Goal: Task Accomplishment & Management: Manage account settings

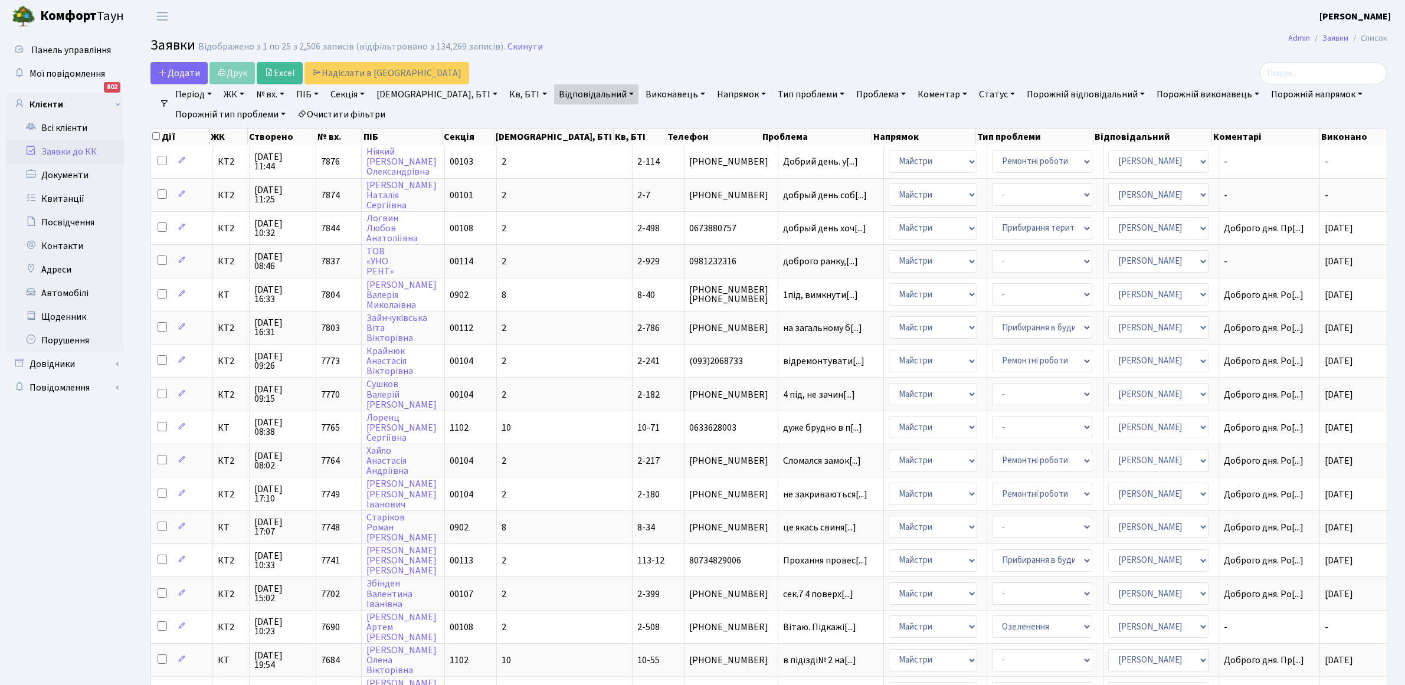
select select "25"
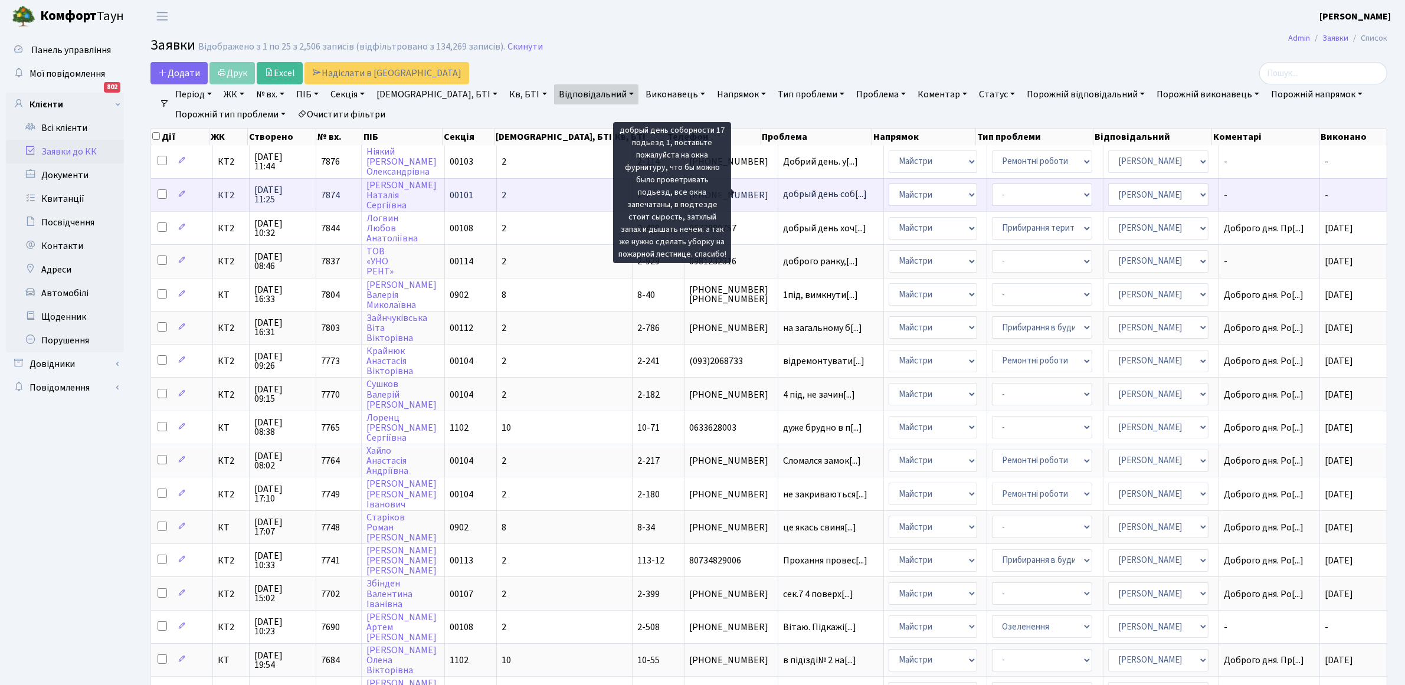
click at [783, 194] on span "добрый день соб[...]" at bounding box center [825, 194] width 84 height 13
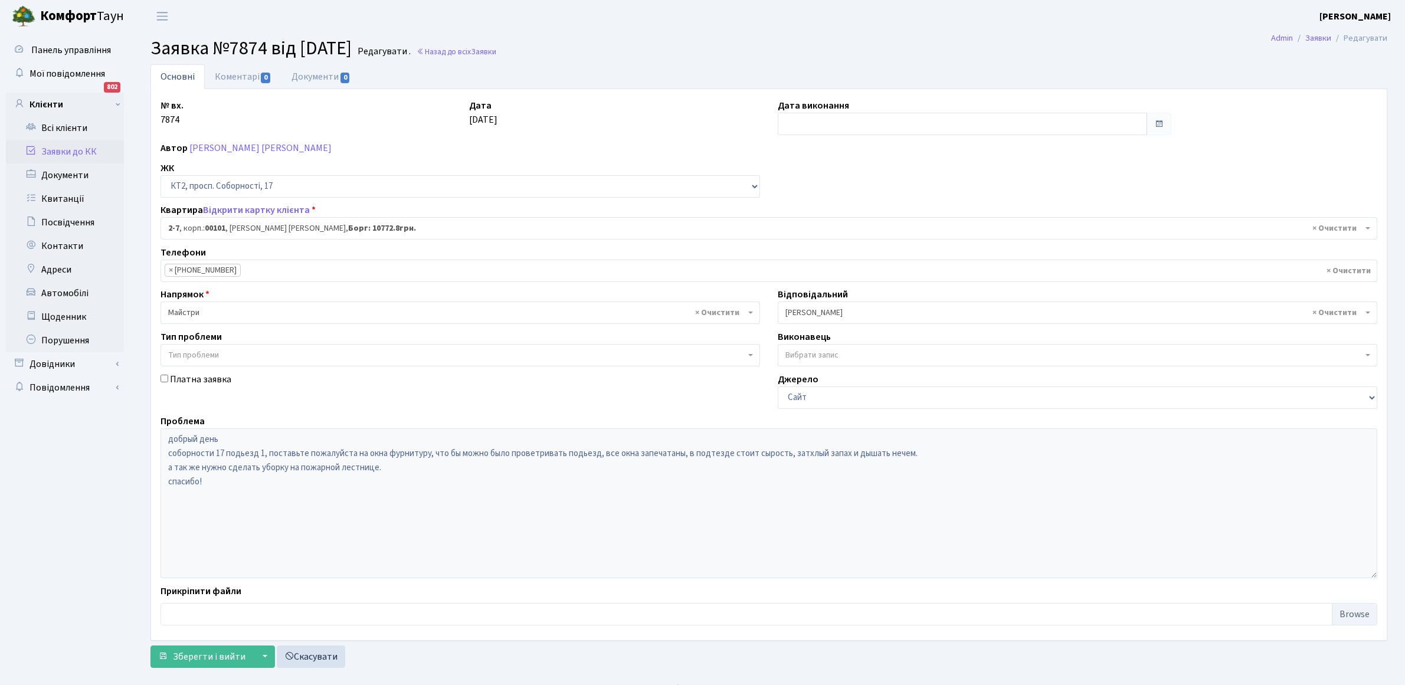
select select "15062"
click at [228, 75] on link "Коментарі 0" at bounding box center [243, 76] width 77 height 24
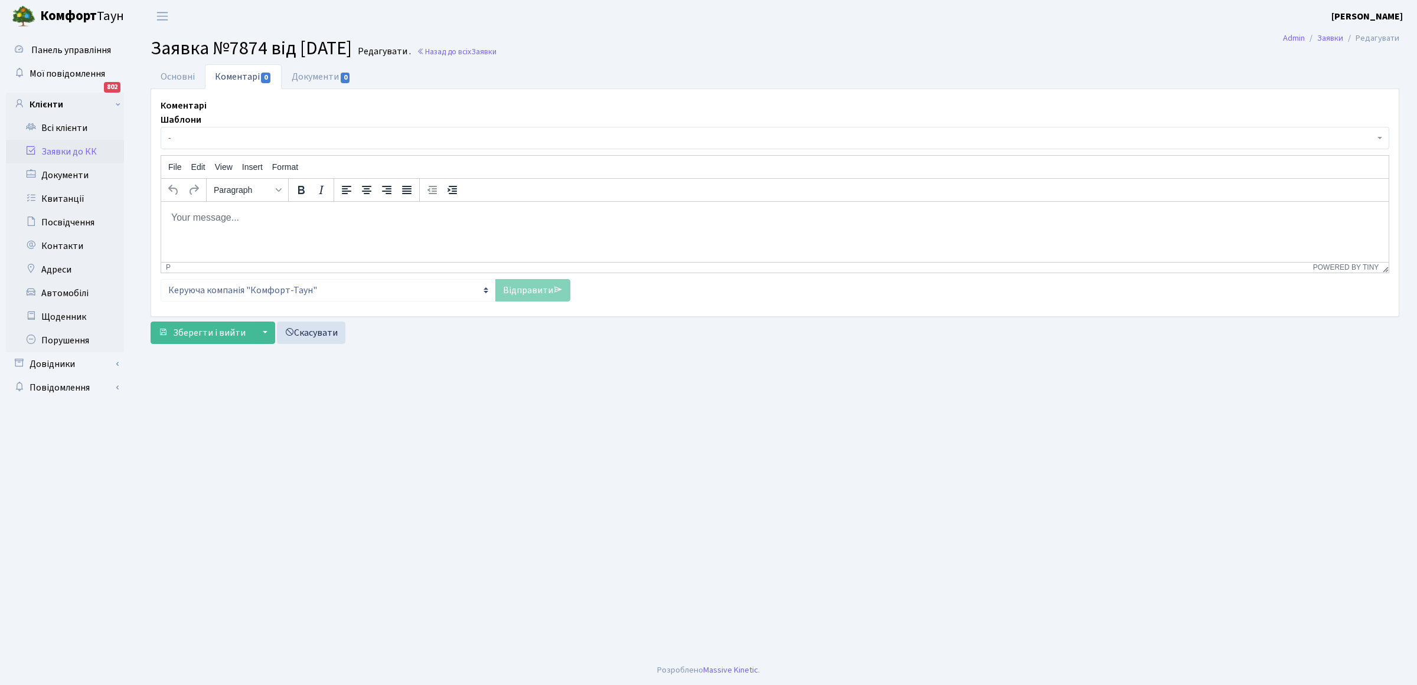
click at [171, 218] on body "Rich Text Area. Press ALT-0 for help." at bounding box center [775, 217] width 1208 height 13
click at [531, 287] on link "Відправити" at bounding box center [532, 290] width 75 height 22
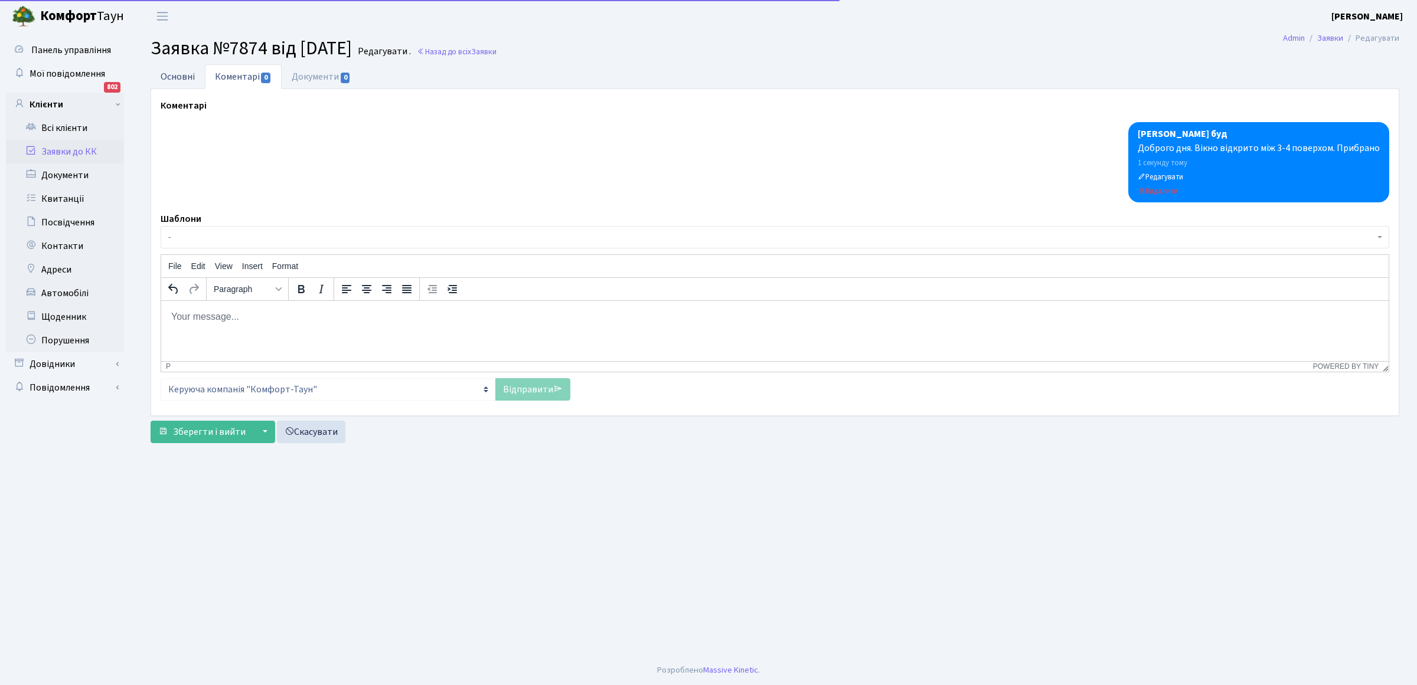
click at [179, 83] on link "Основні" at bounding box center [178, 76] width 54 height 24
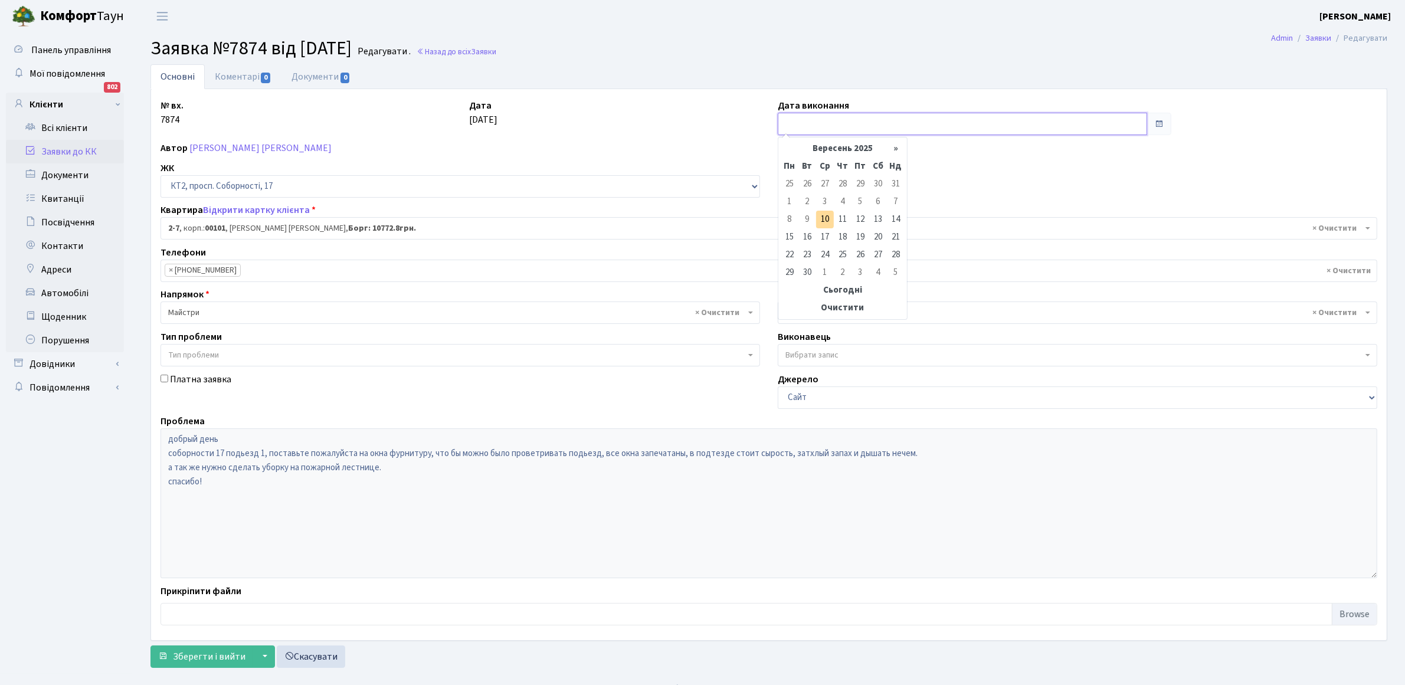
drag, startPoint x: 833, startPoint y: 124, endPoint x: 791, endPoint y: 171, distance: 63.5
click at [831, 124] on input "text" at bounding box center [962, 124] width 369 height 22
click at [825, 220] on td "10" at bounding box center [825, 220] width 18 height 18
type input "[DATE]"
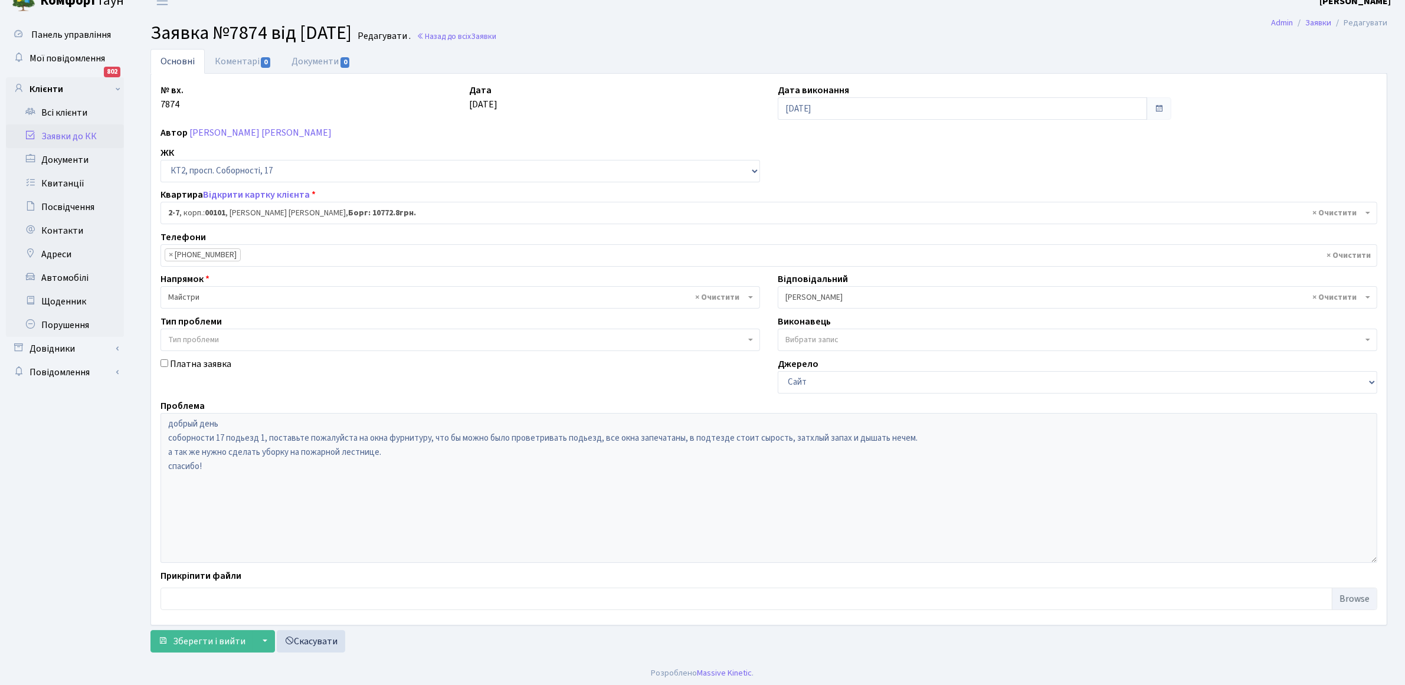
scroll to position [19, 0]
click at [205, 640] on span "Зберегти і вийти" at bounding box center [209, 638] width 73 height 13
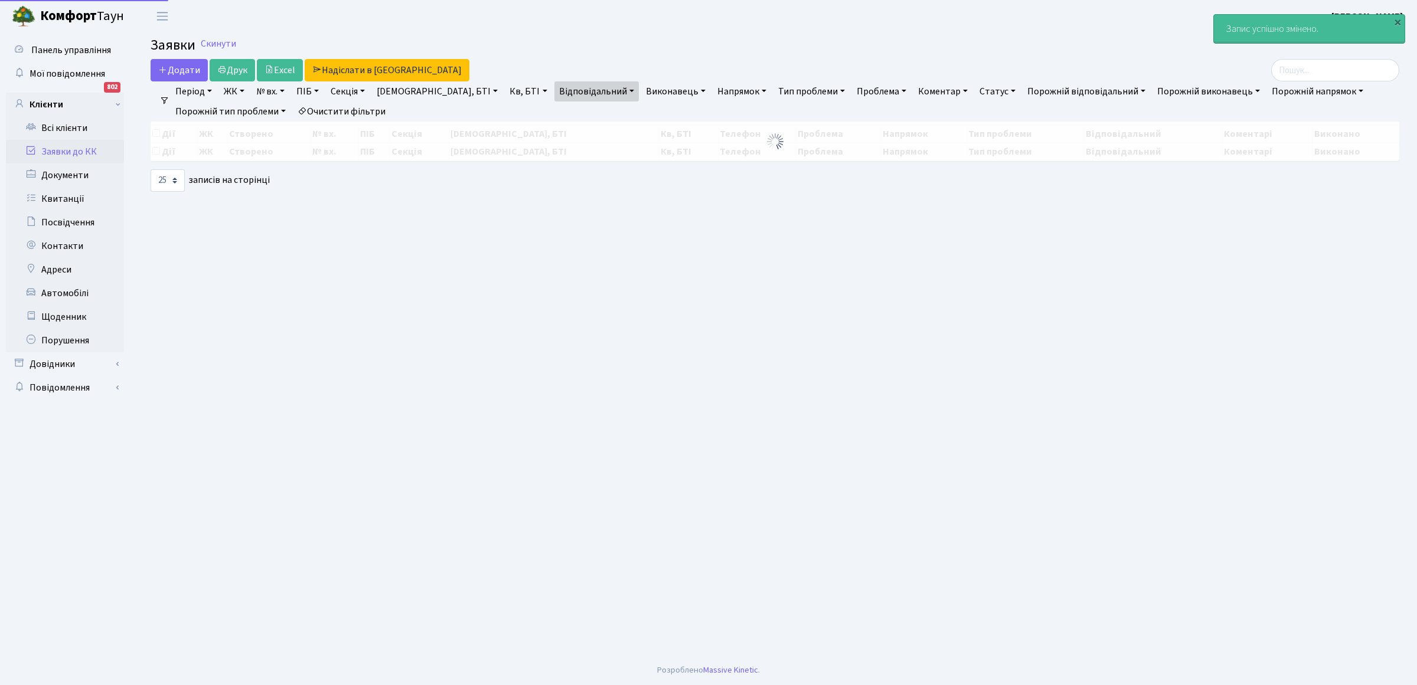
select select "25"
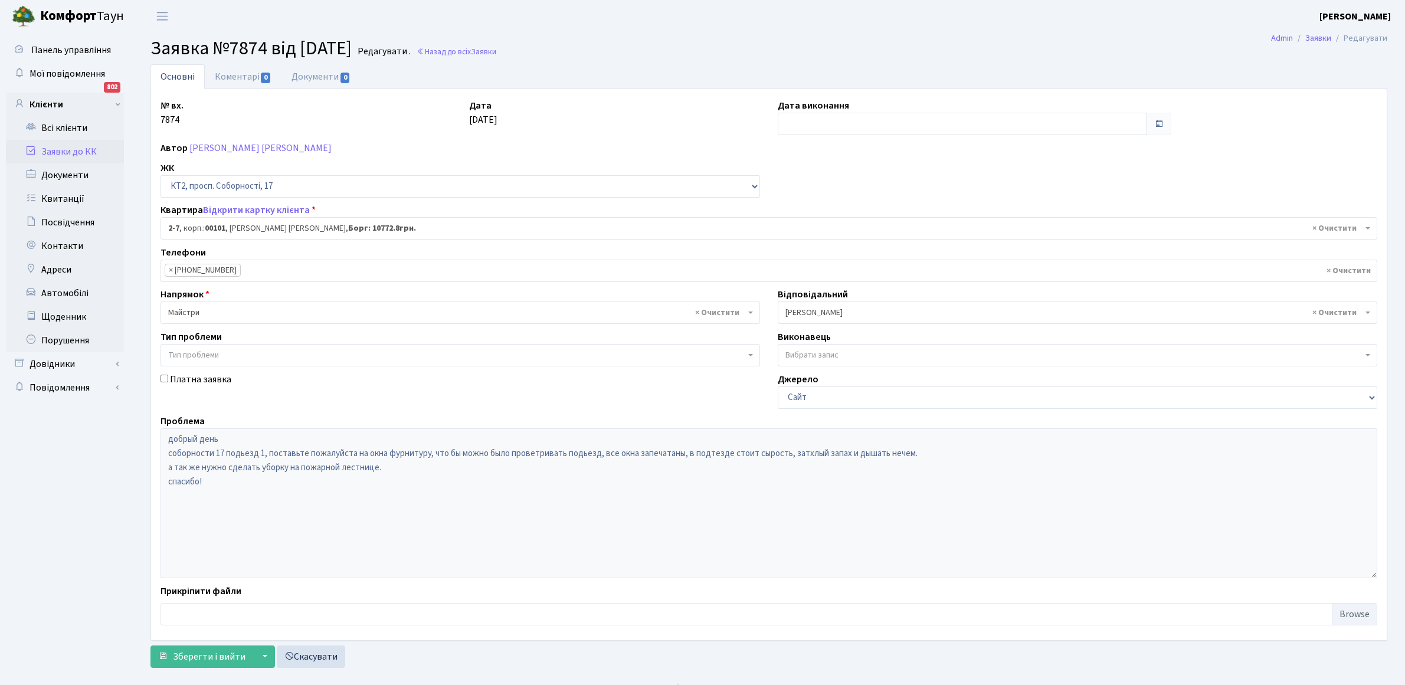
select select "15062"
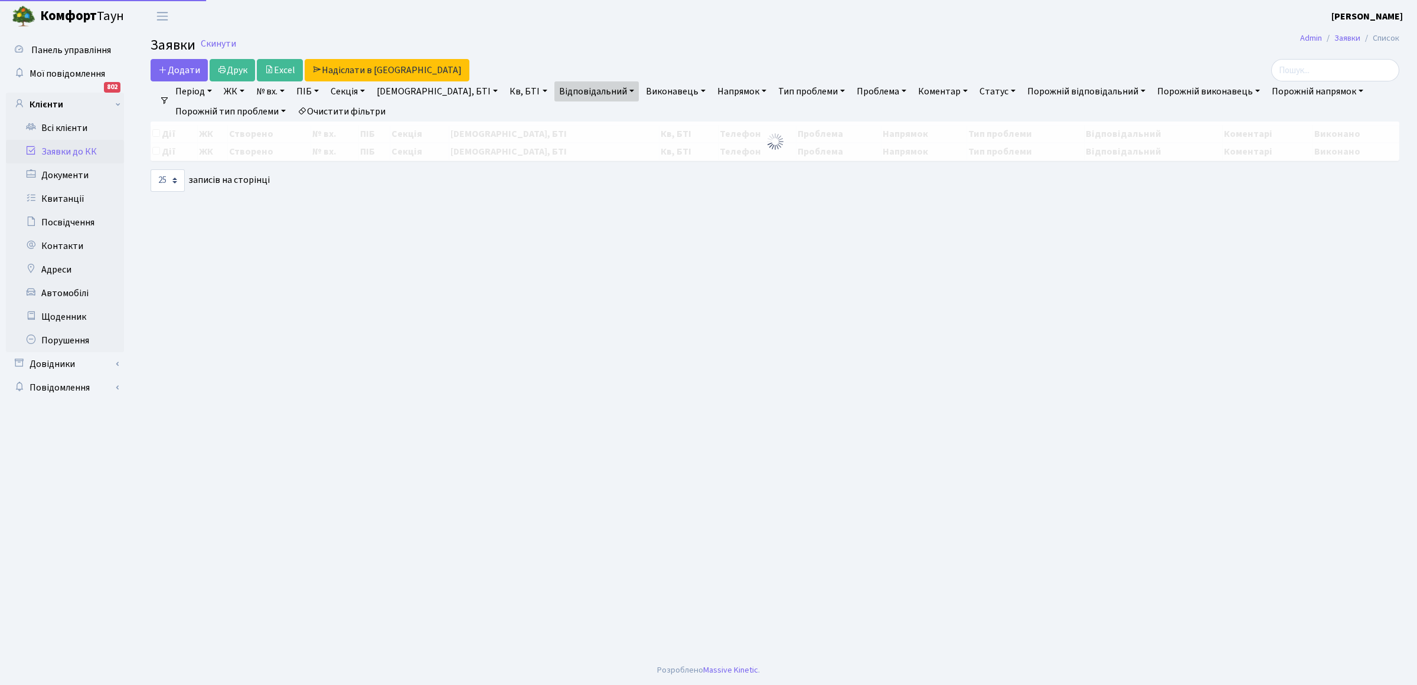
select select "25"
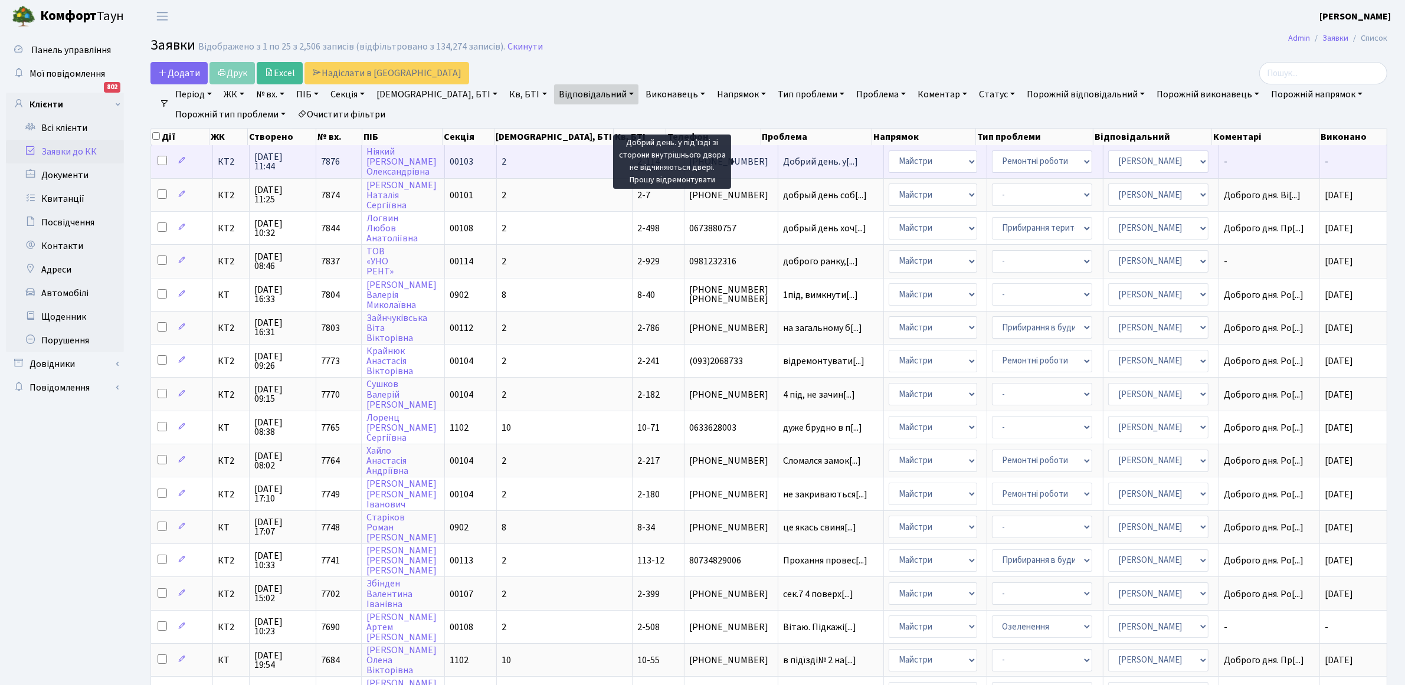
click at [783, 164] on span "Добрий день. у[...]" at bounding box center [820, 161] width 75 height 13
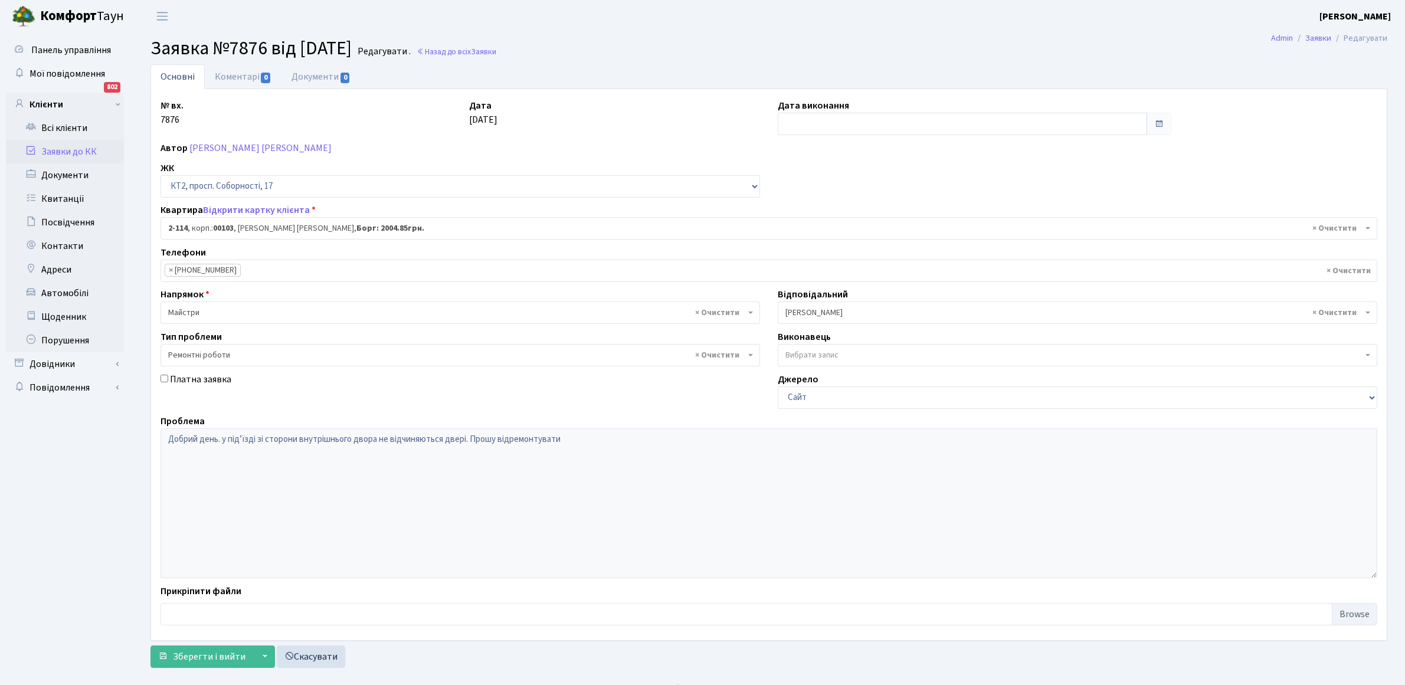
select select "15165"
select select "62"
click at [849, 119] on input "text" at bounding box center [962, 124] width 369 height 22
click at [823, 215] on td "10" at bounding box center [825, 220] width 18 height 18
type input "[DATE]"
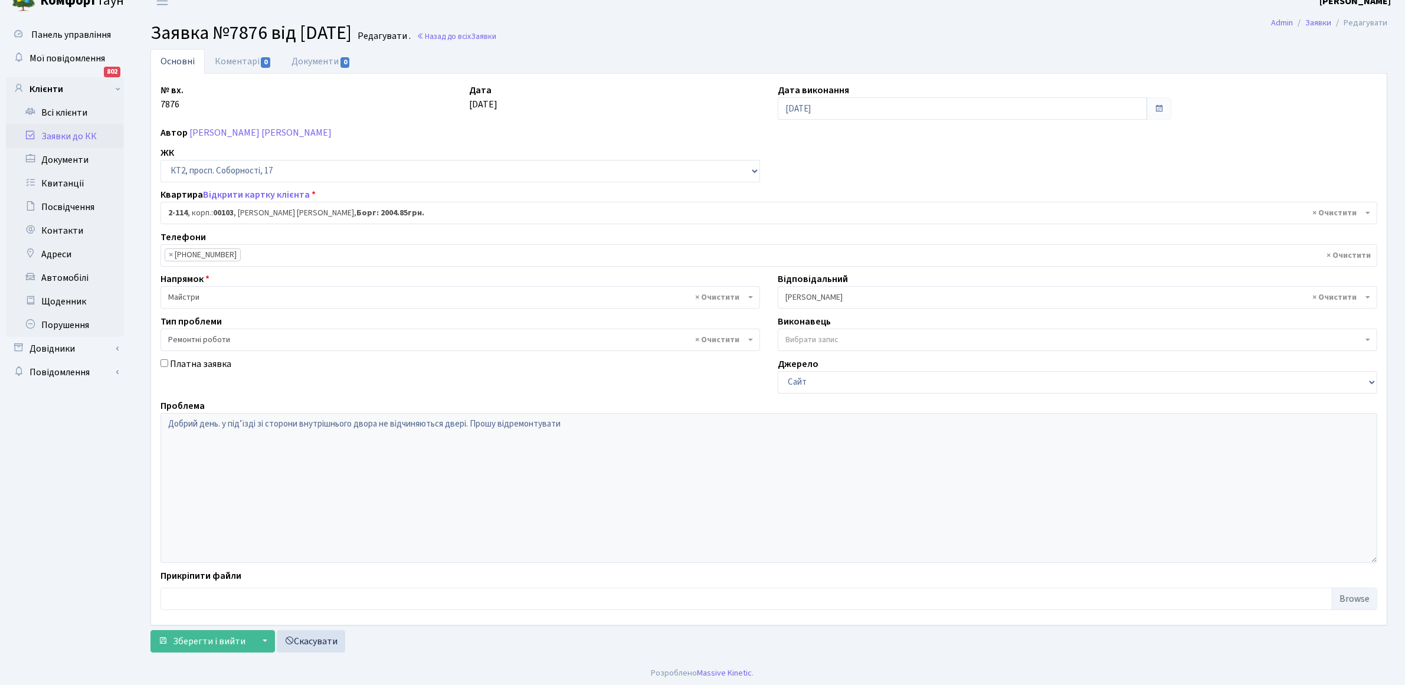
scroll to position [19, 0]
click at [202, 629] on button "Зберегти і вийти" at bounding box center [202, 638] width 103 height 22
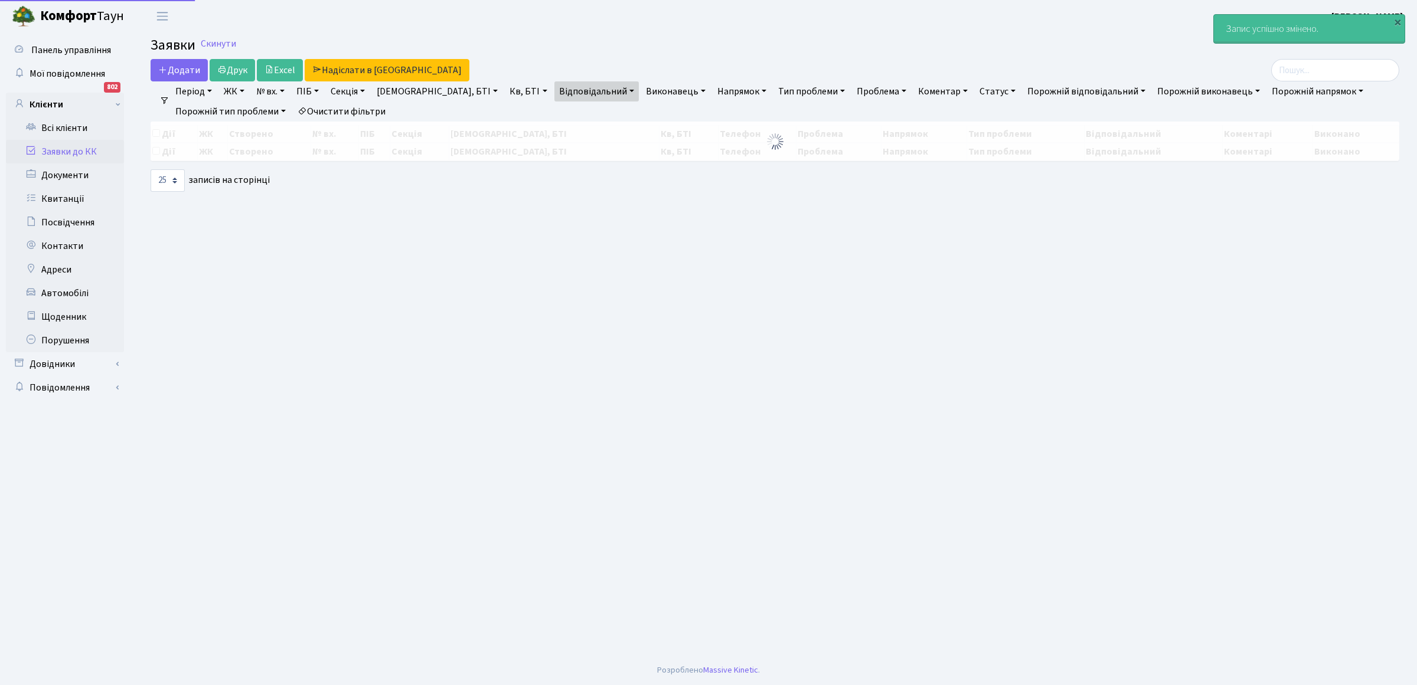
select select "25"
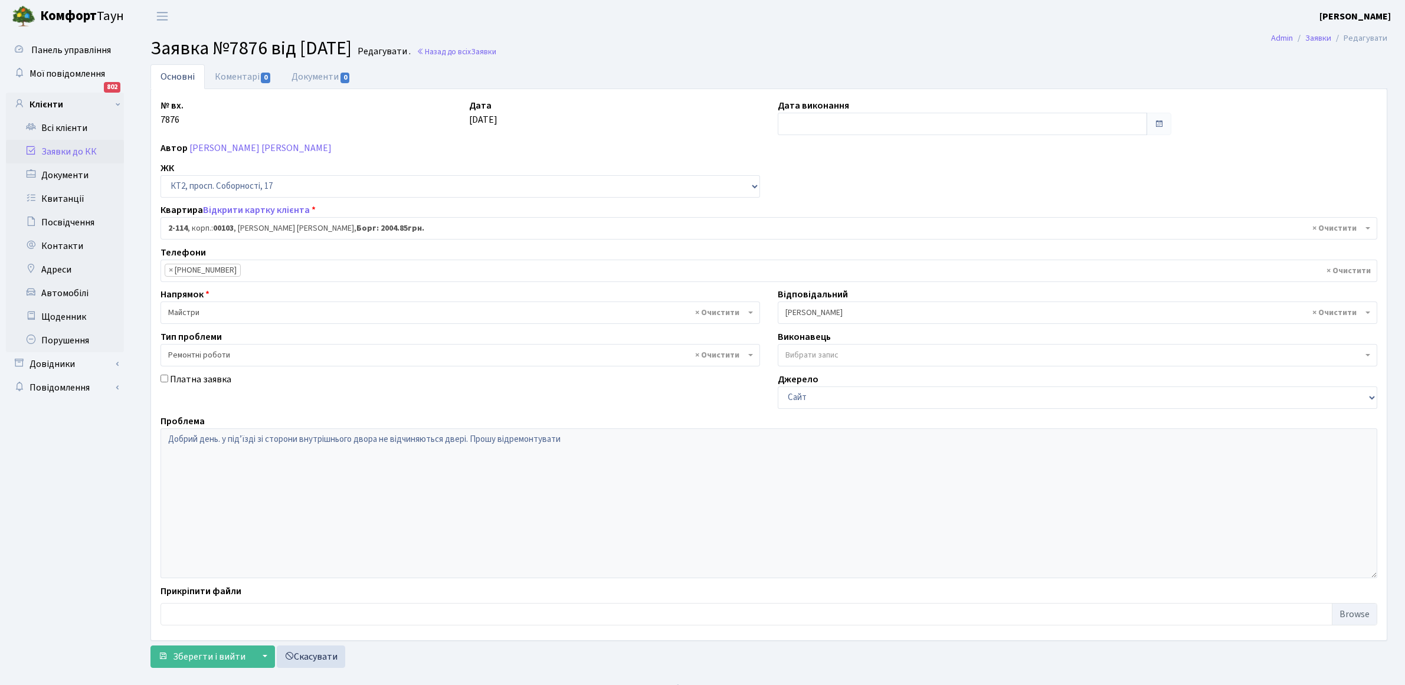
select select "15165"
select select "62"
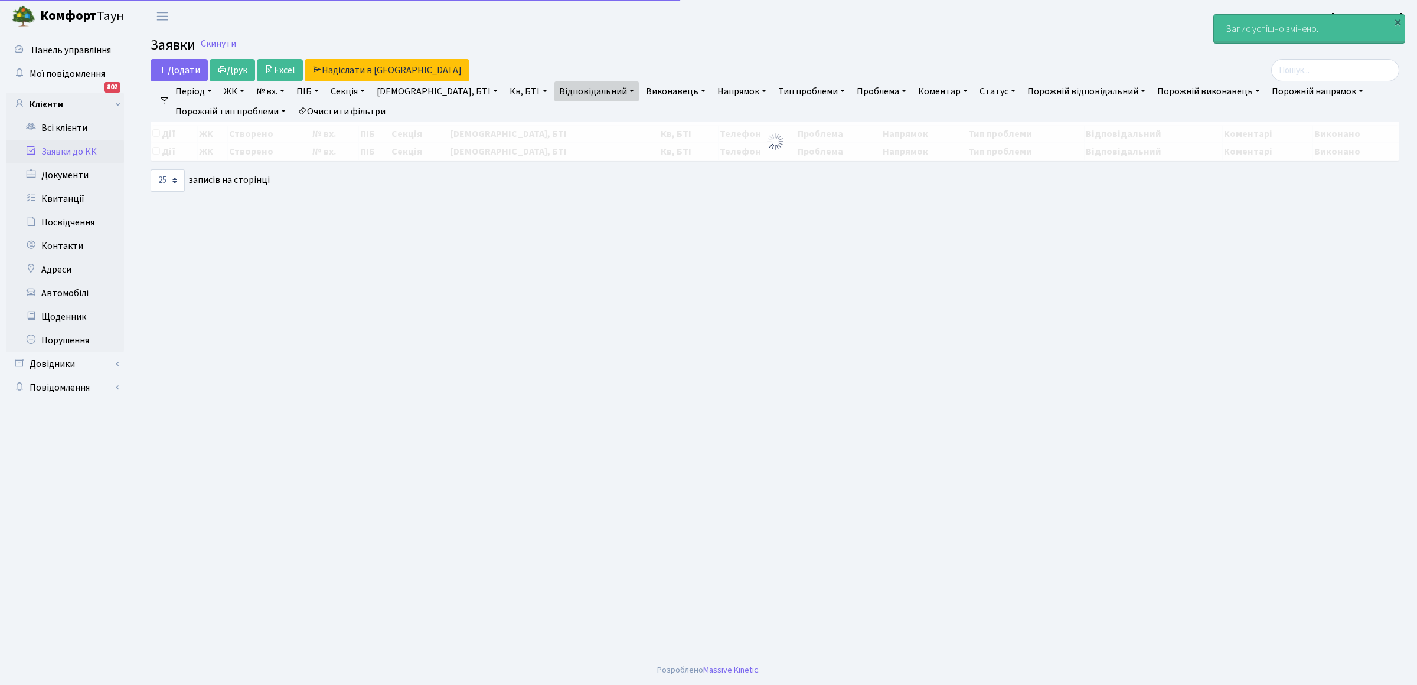
select select "25"
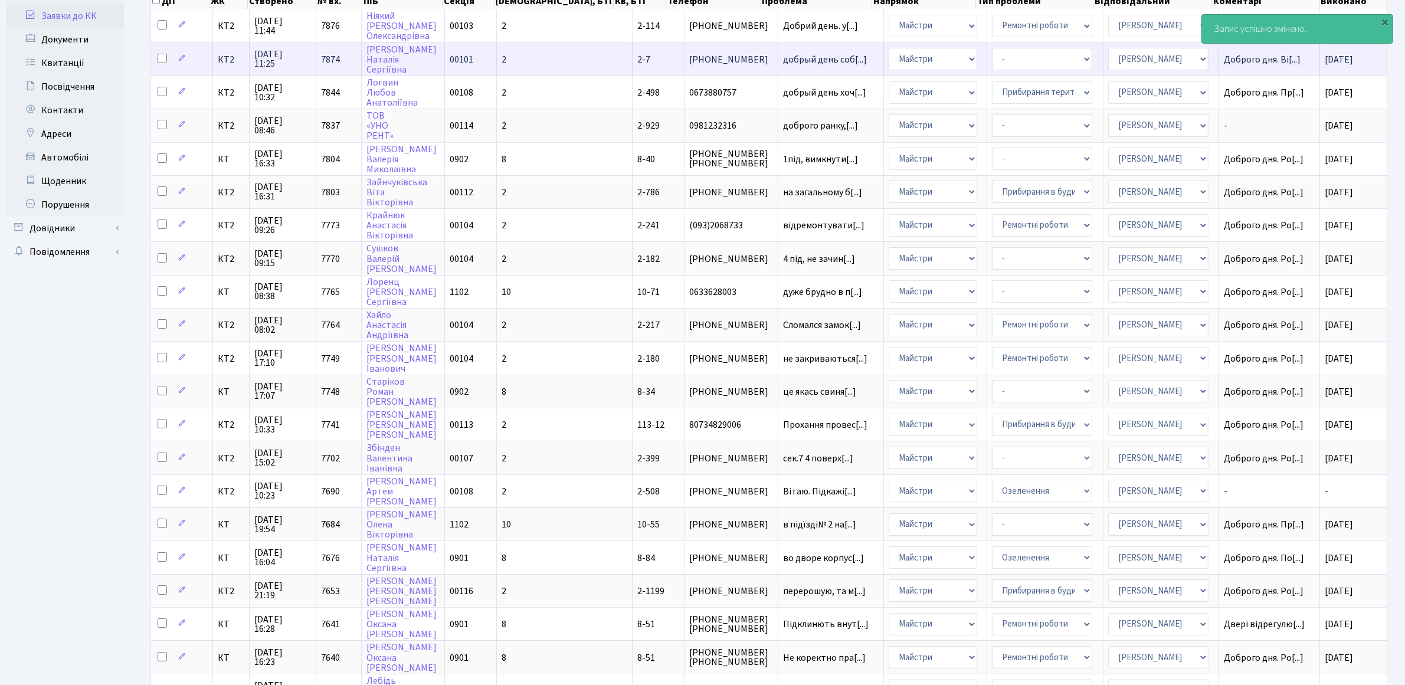
scroll to position [352, 0]
